Goal: Find specific page/section: Find specific page/section

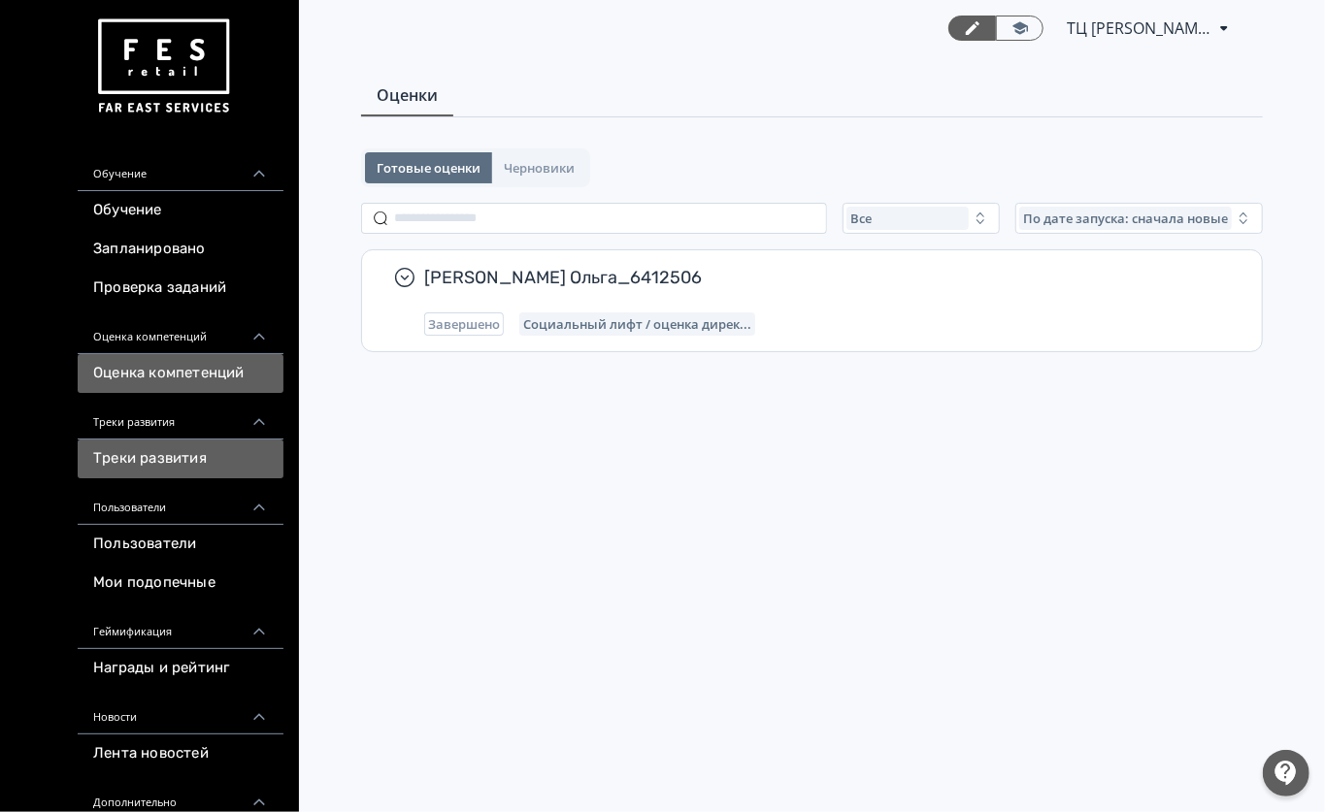
click at [132, 448] on link "Треки развития" at bounding box center [181, 459] width 206 height 39
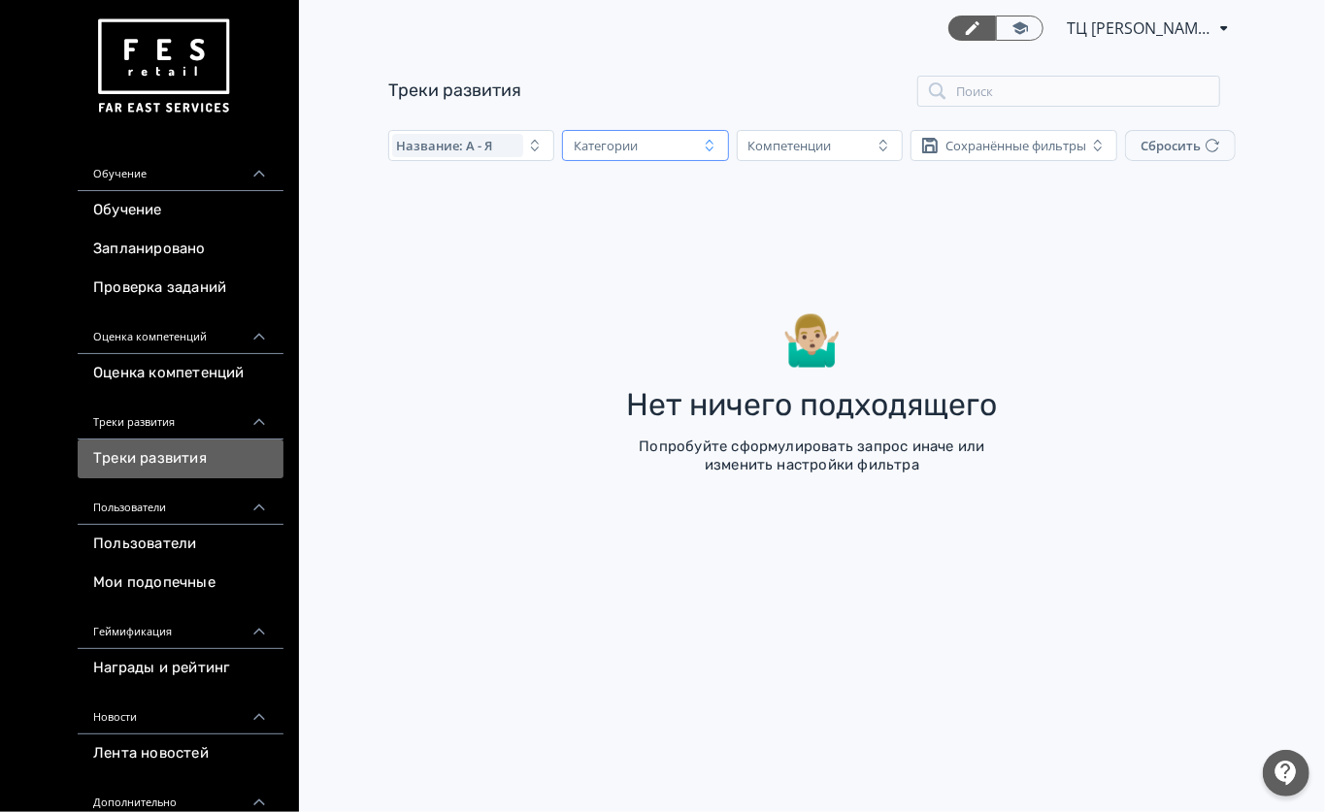
click at [639, 156] on div "Категории" at bounding box center [631, 145] width 131 height 23
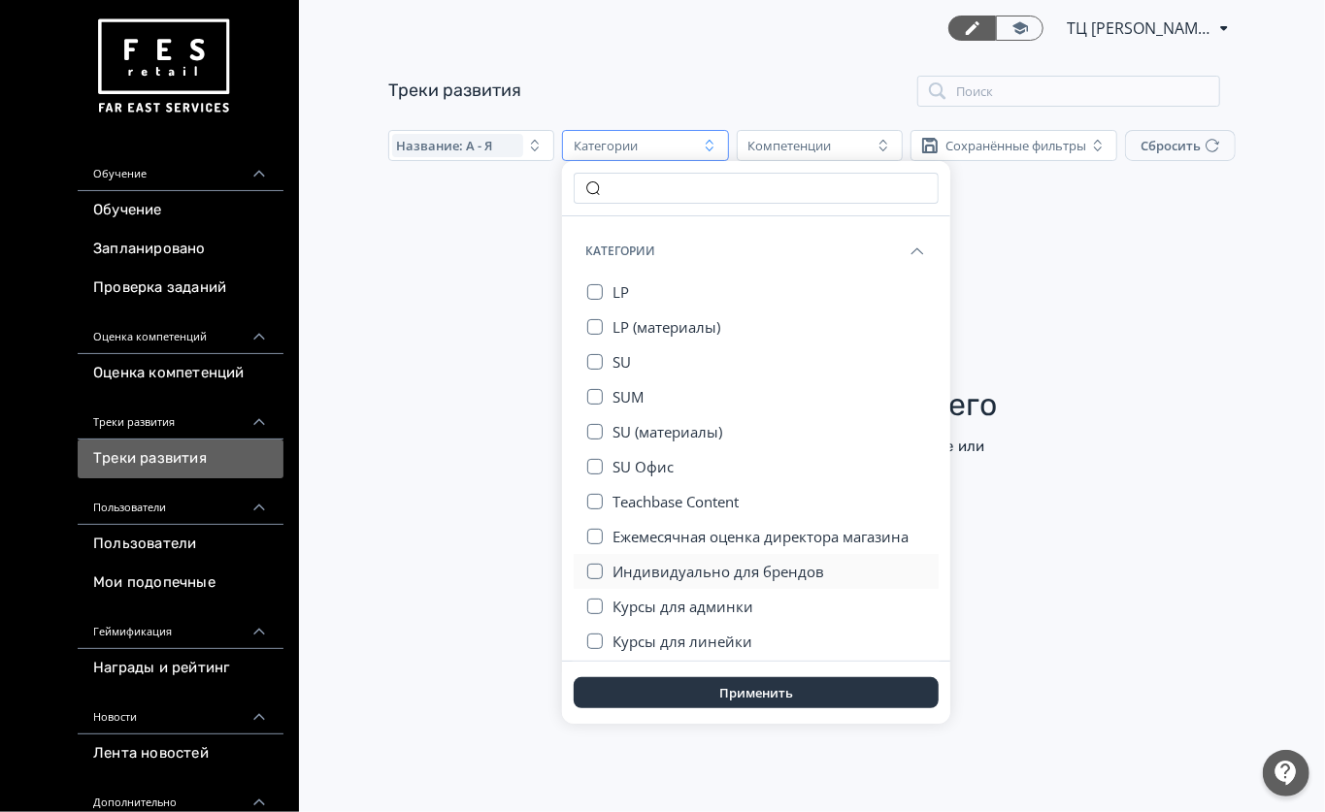
scroll to position [115, 0]
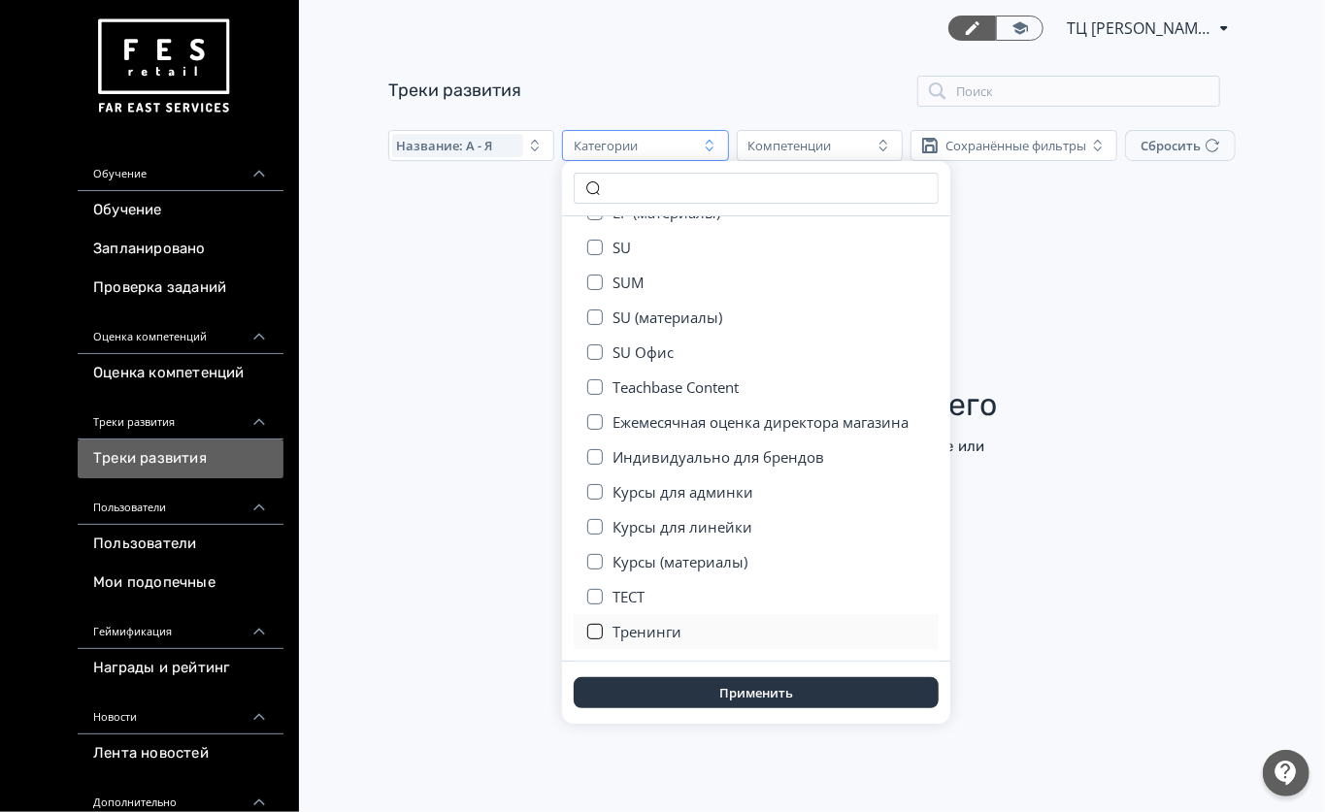
click at [587, 634] on button "button" at bounding box center [595, 632] width 16 height 16
click at [640, 684] on button "Применить" at bounding box center [755, 692] width 365 height 31
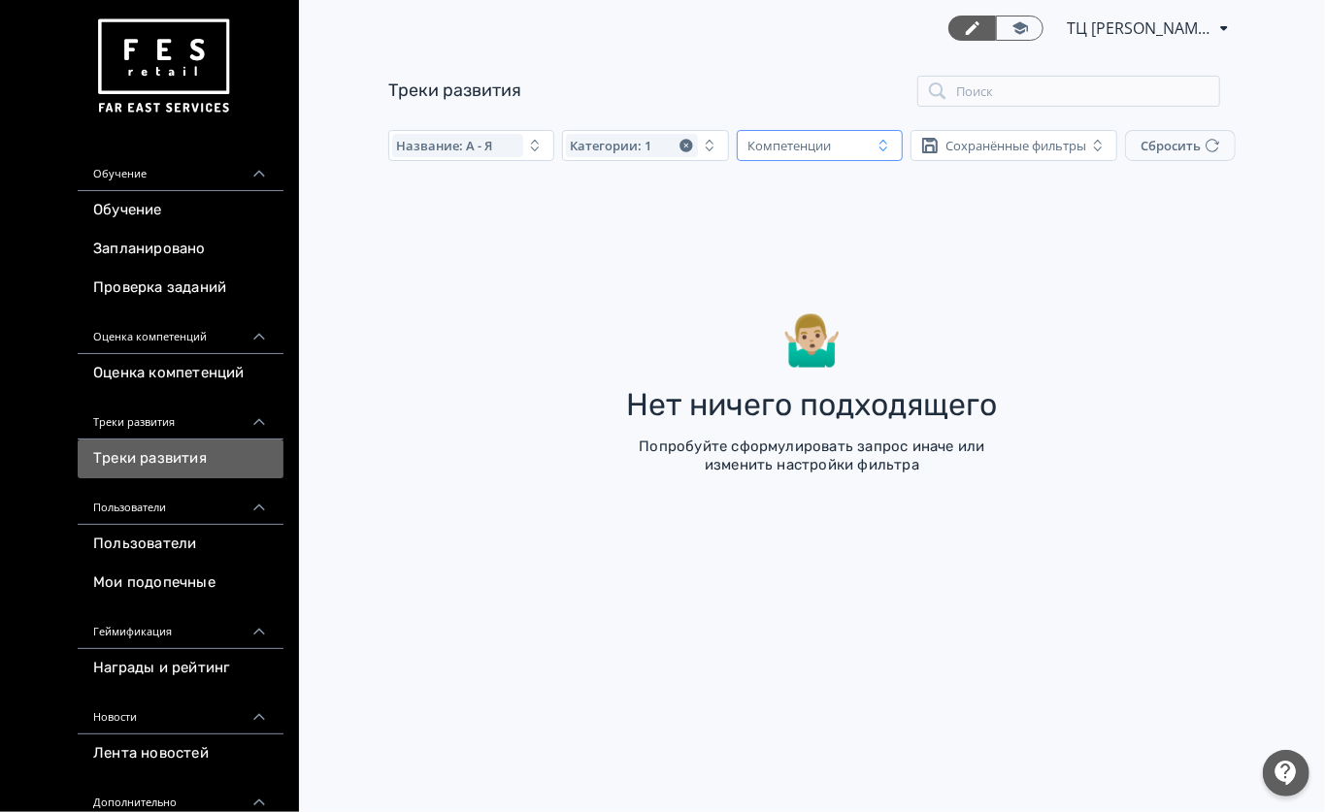
click at [860, 152] on div "Компетенции" at bounding box center [805, 145] width 131 height 23
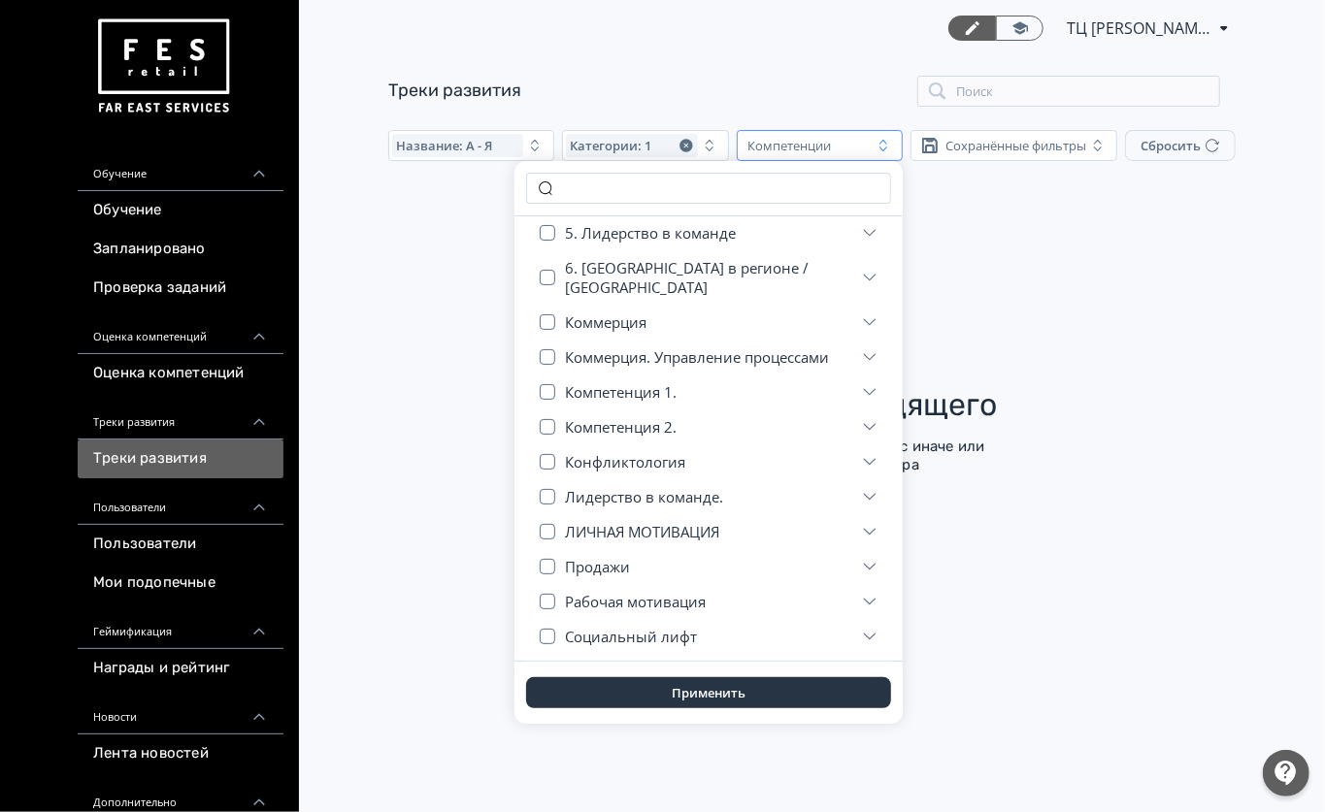
scroll to position [607, 0]
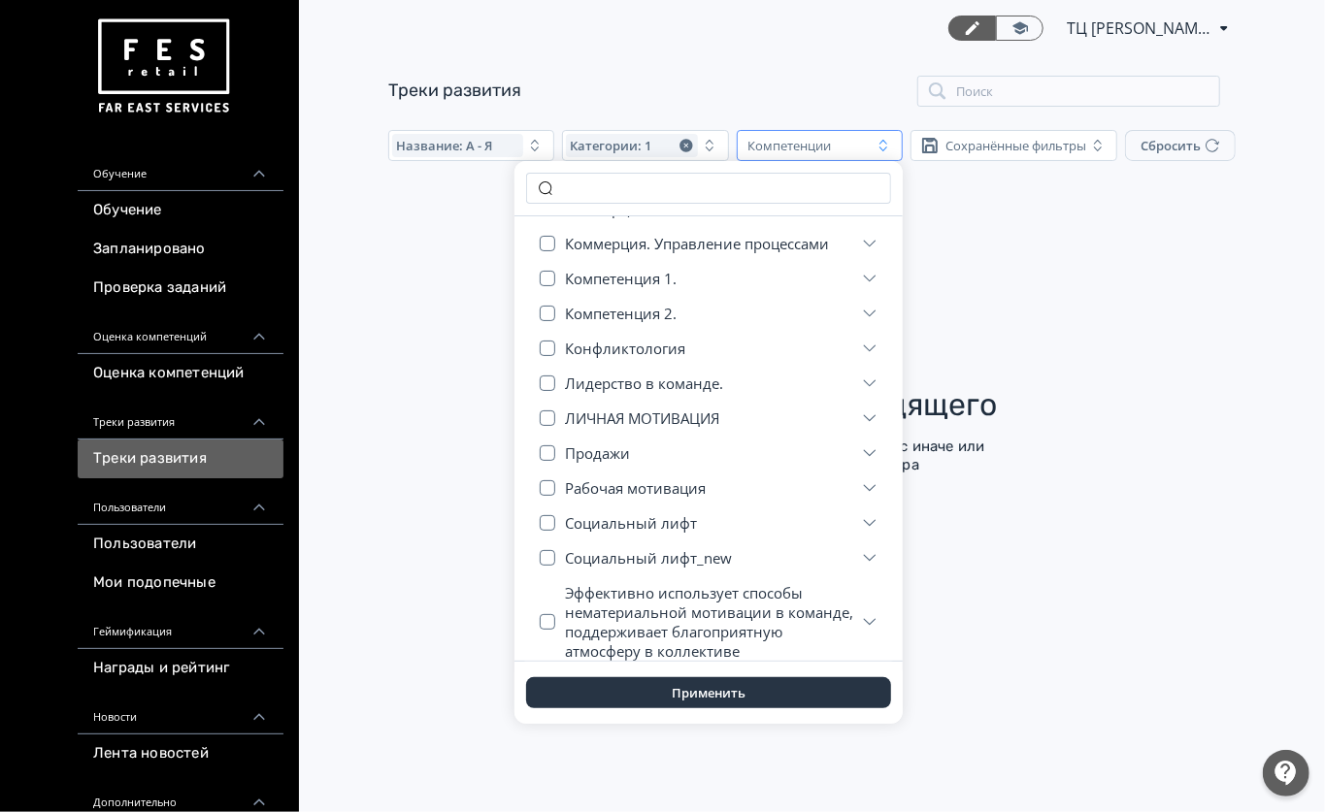
click at [347, 536] on div "ТЦ Малибу Липецк СИН 6412506 PRO Повысьте эффективность платформы при помощи до…" at bounding box center [812, 406] width 1026 height 812
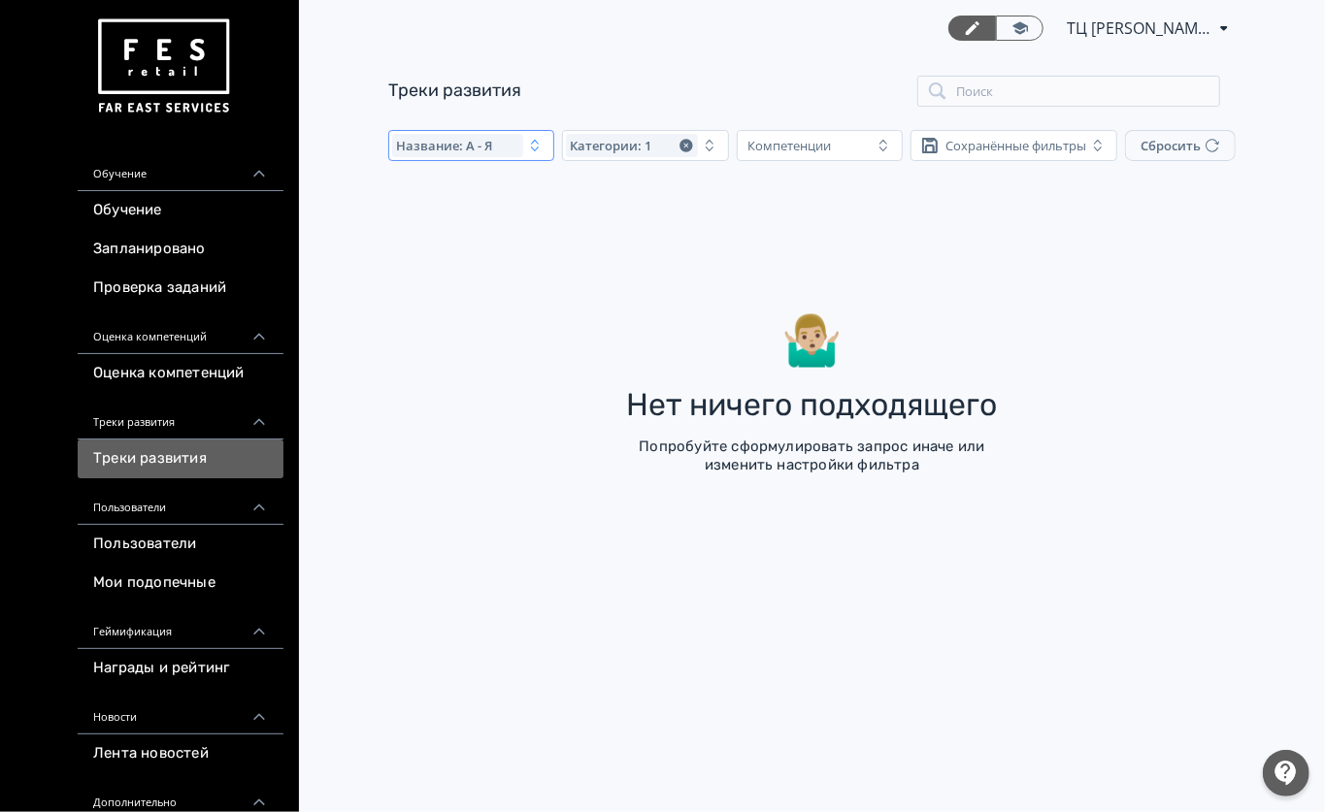
click at [483, 142] on span "Название: А - Я" at bounding box center [444, 146] width 96 height 16
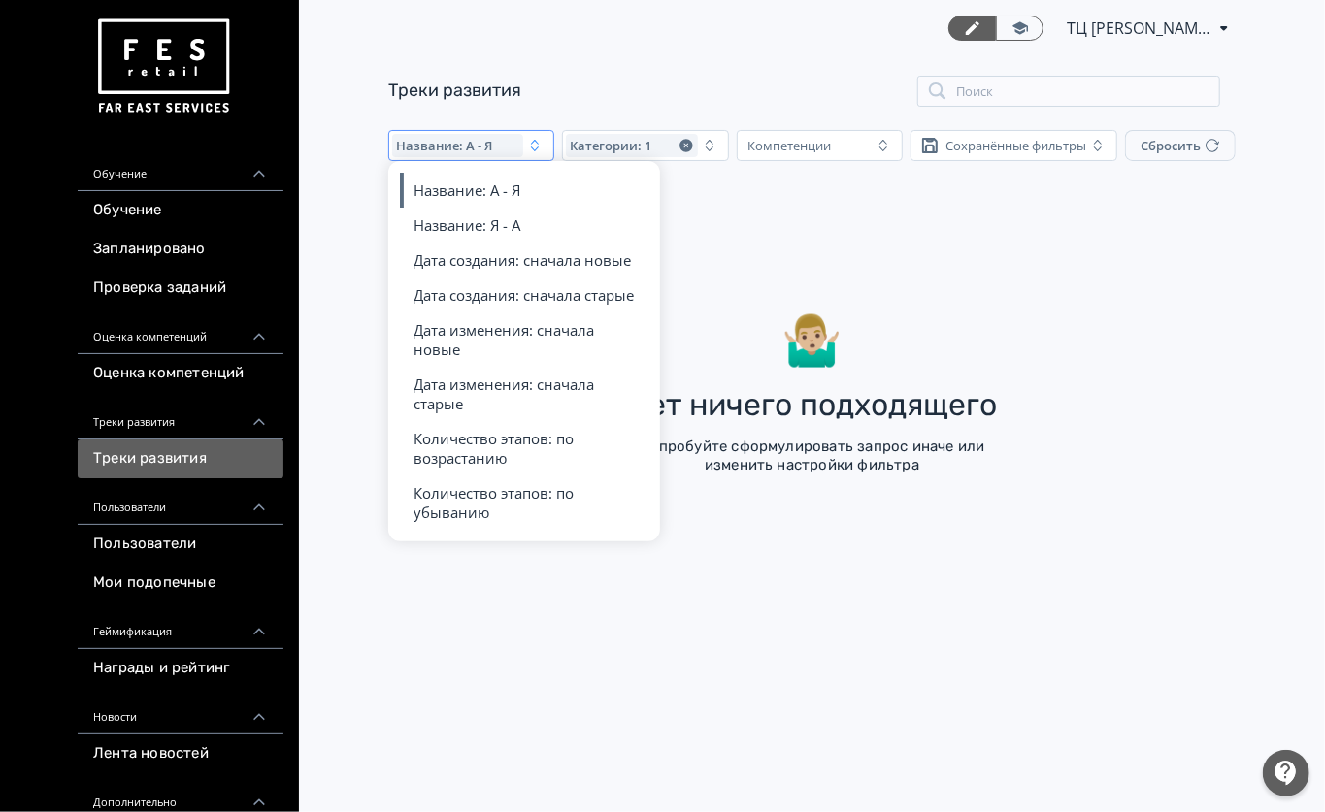
click at [792, 441] on div "Попробуйте сформулировать запрос иначе или изменить настройки фильтра" at bounding box center [812, 457] width 408 height 38
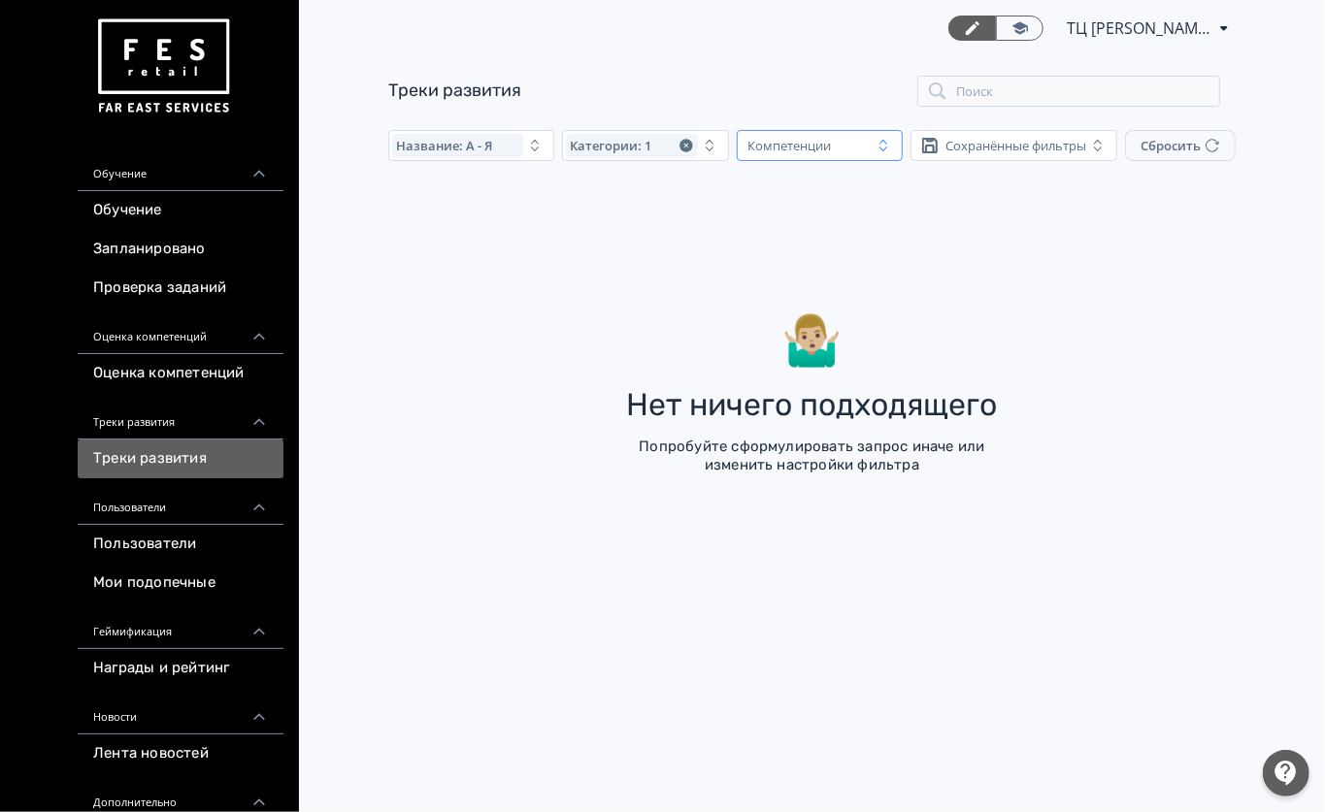
click at [812, 140] on div "Компетенции" at bounding box center [789, 146] width 83 height 16
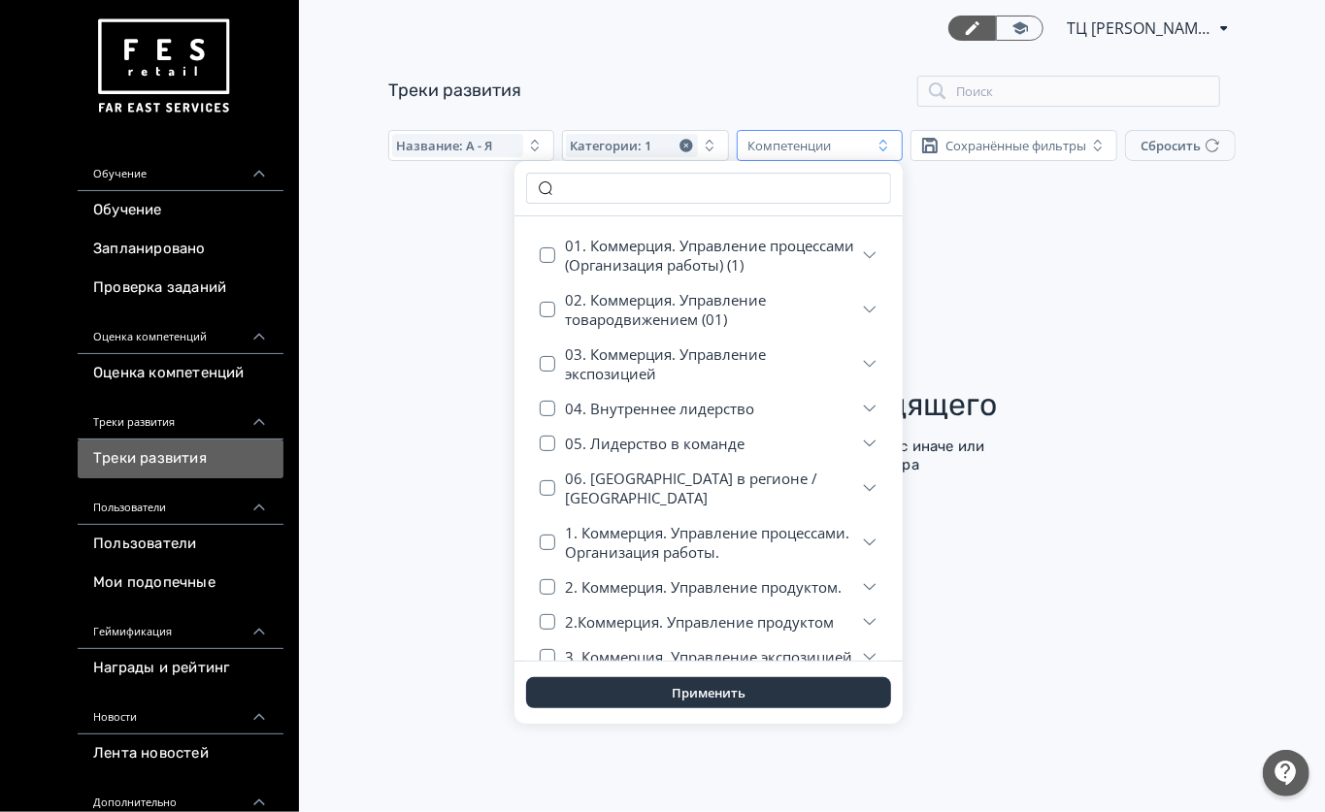
click at [812, 140] on div "Компетенции" at bounding box center [789, 146] width 83 height 16
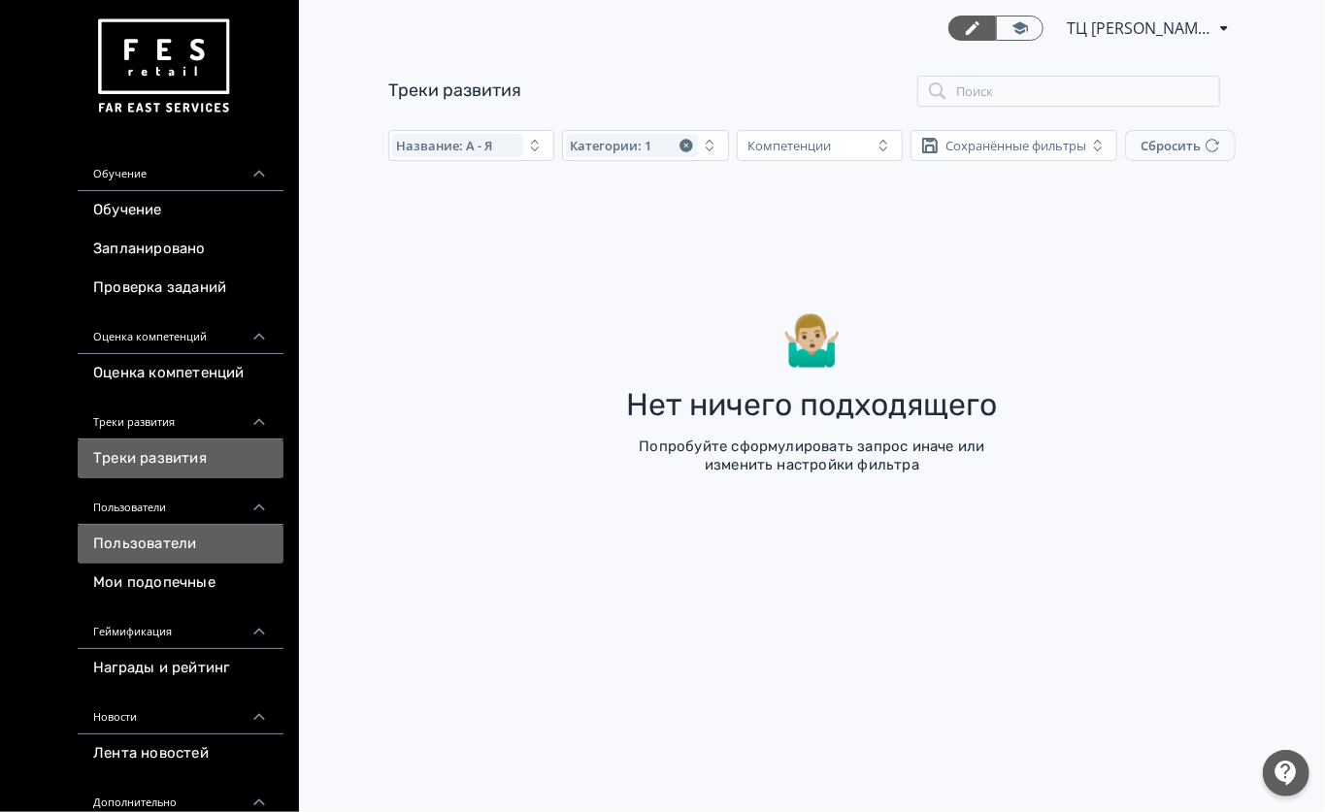
click at [219, 548] on link "Пользователи" at bounding box center [181, 544] width 206 height 39
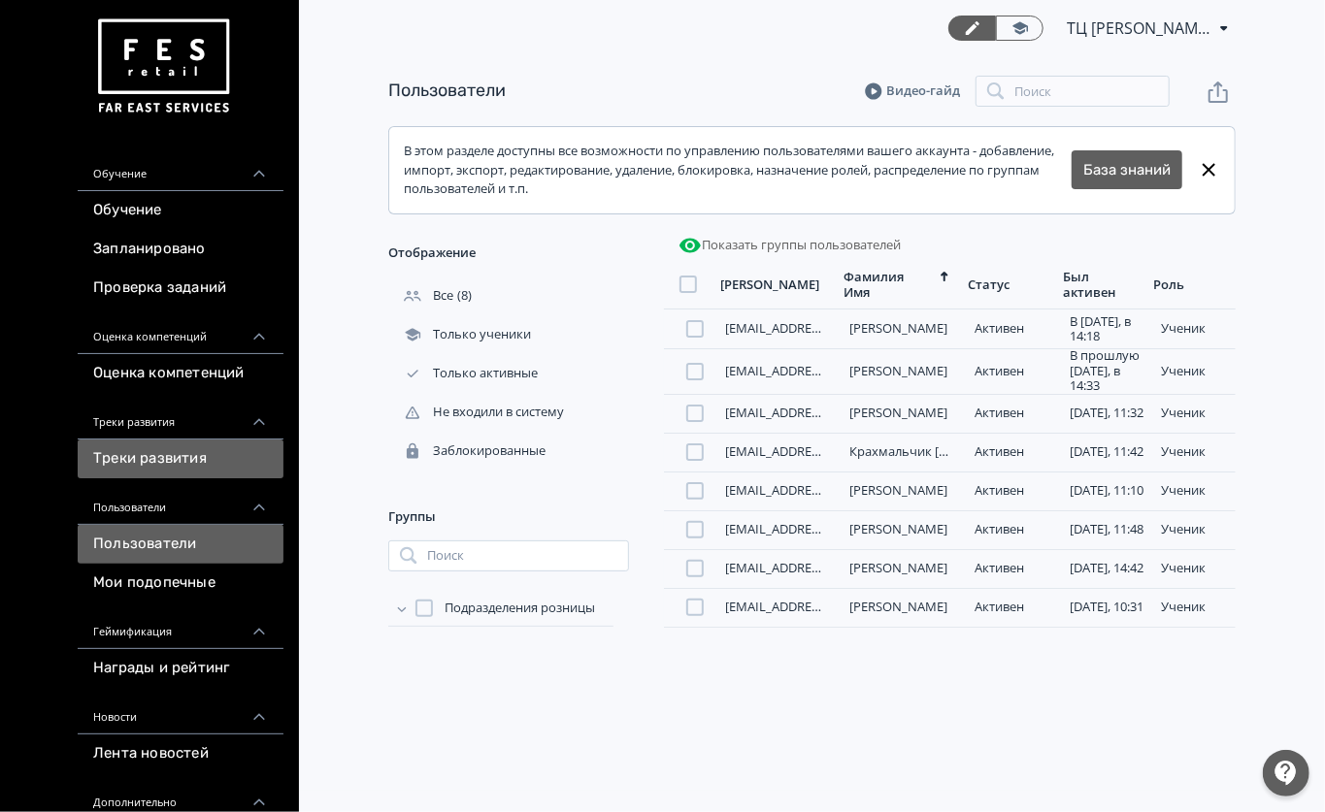
click at [196, 464] on link "Треки развития" at bounding box center [181, 459] width 206 height 39
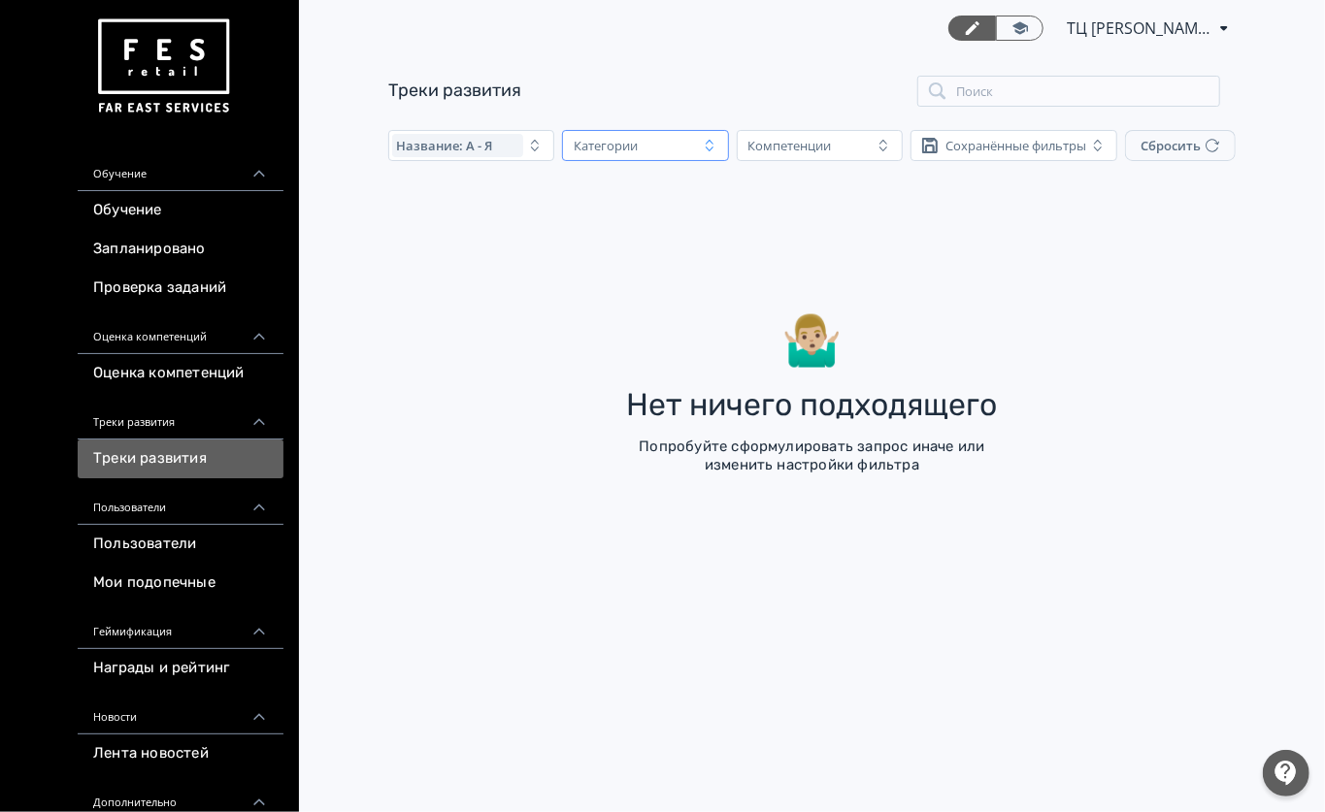
click at [684, 146] on div "Категории" at bounding box center [631, 145] width 131 height 23
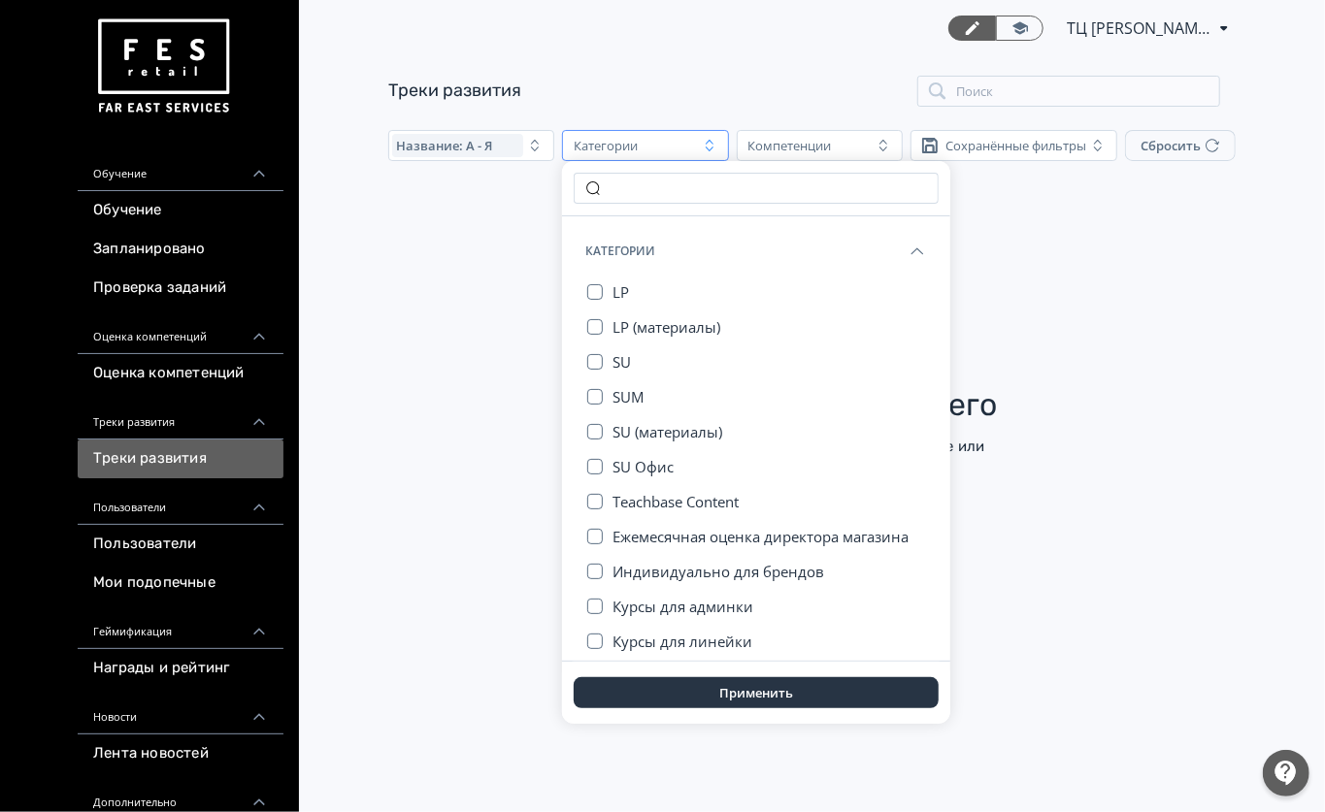
click at [483, 474] on div "ТЦ Малибу Липецк СИН 6412506 PRO Повысьте эффективность платформы при помощи до…" at bounding box center [812, 406] width 1026 height 812
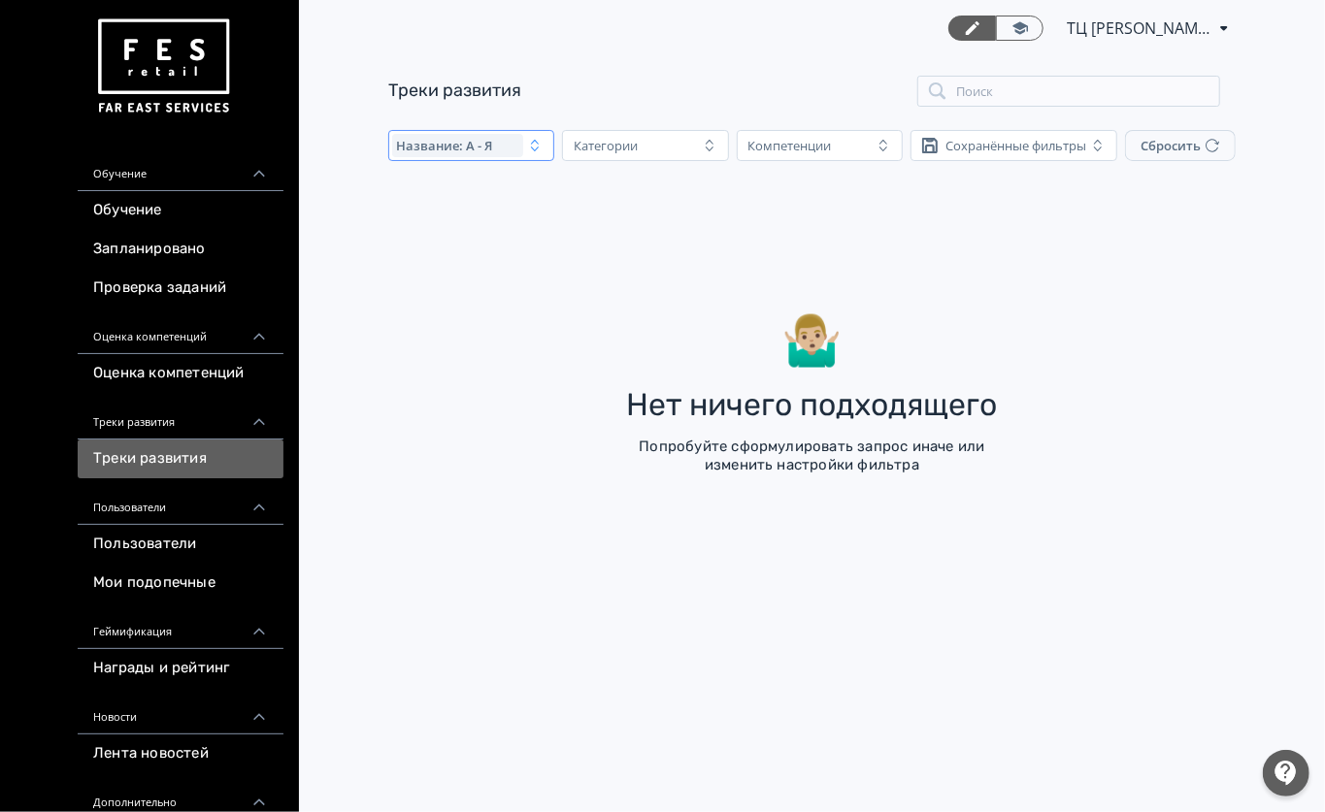
click at [518, 149] on div "Название: А - Я" at bounding box center [457, 145] width 131 height 23
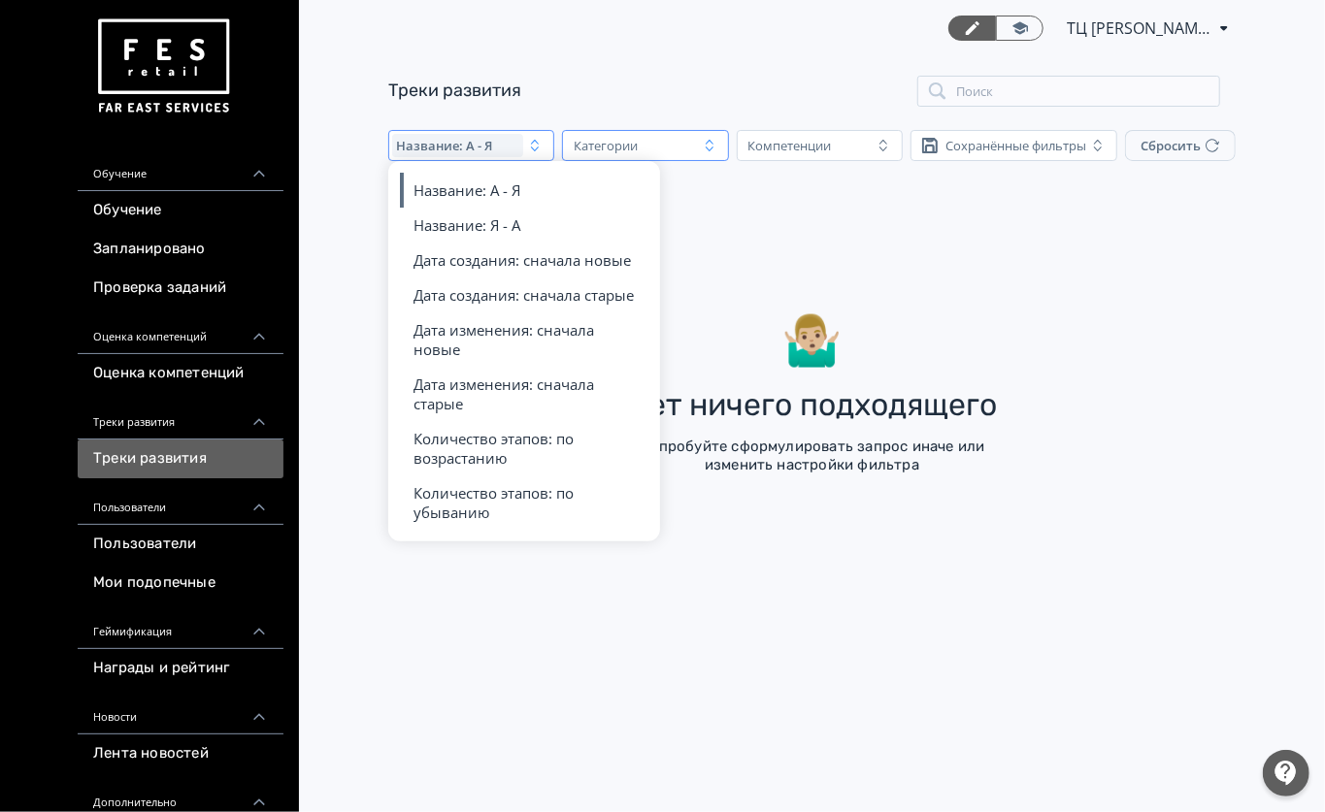
click at [706, 146] on icon "button" at bounding box center [710, 146] width 16 height 16
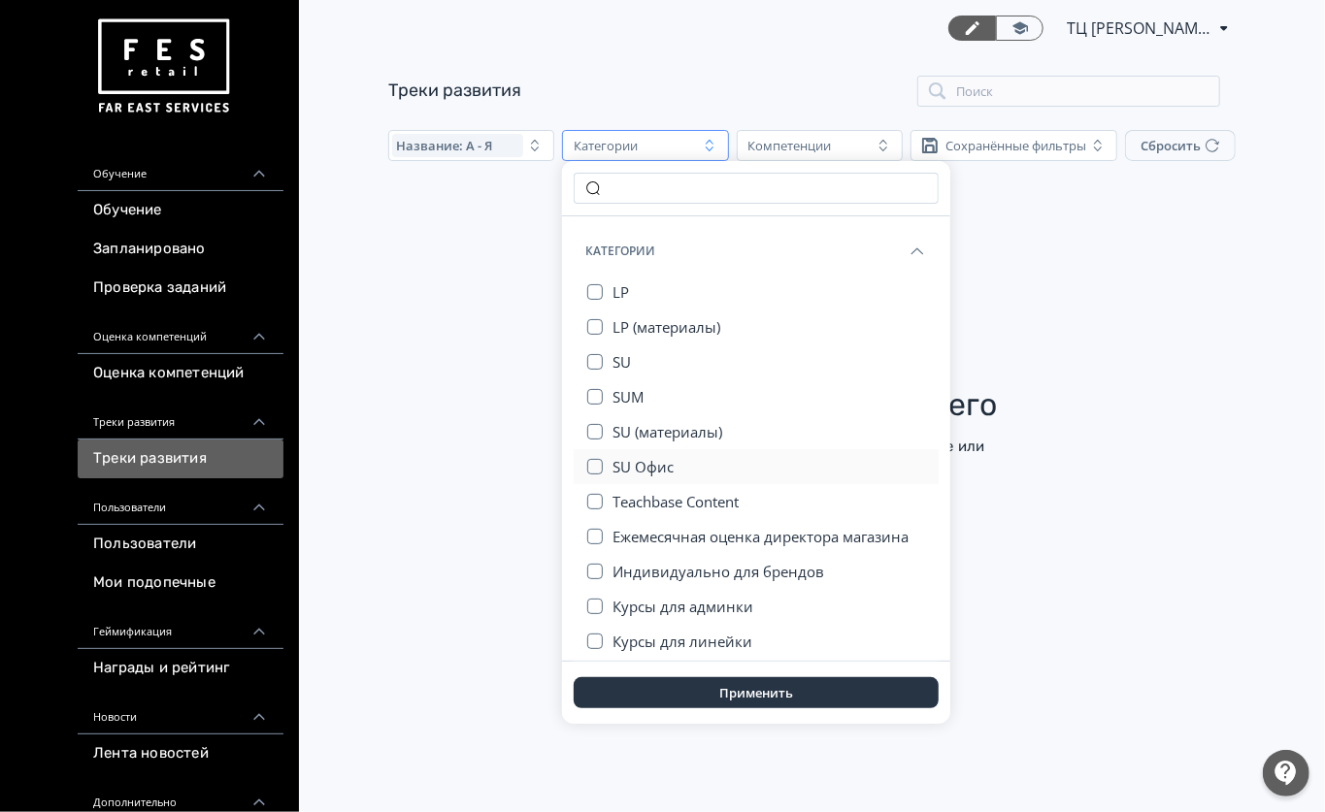
scroll to position [115, 0]
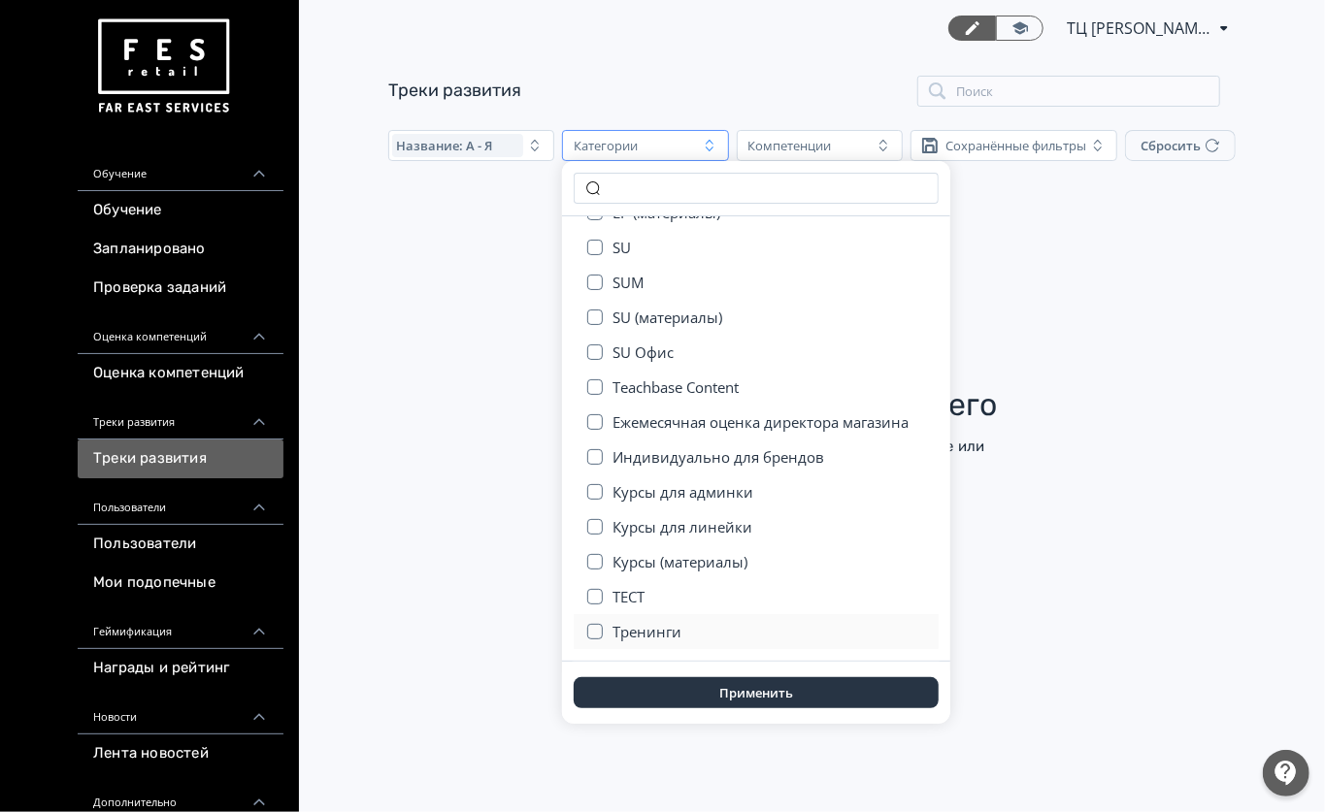
click at [688, 625] on button "Тренинги" at bounding box center [769, 631] width 314 height 35
click at [720, 683] on button "Применить" at bounding box center [755, 692] width 365 height 31
